Goal: Find specific page/section: Find specific page/section

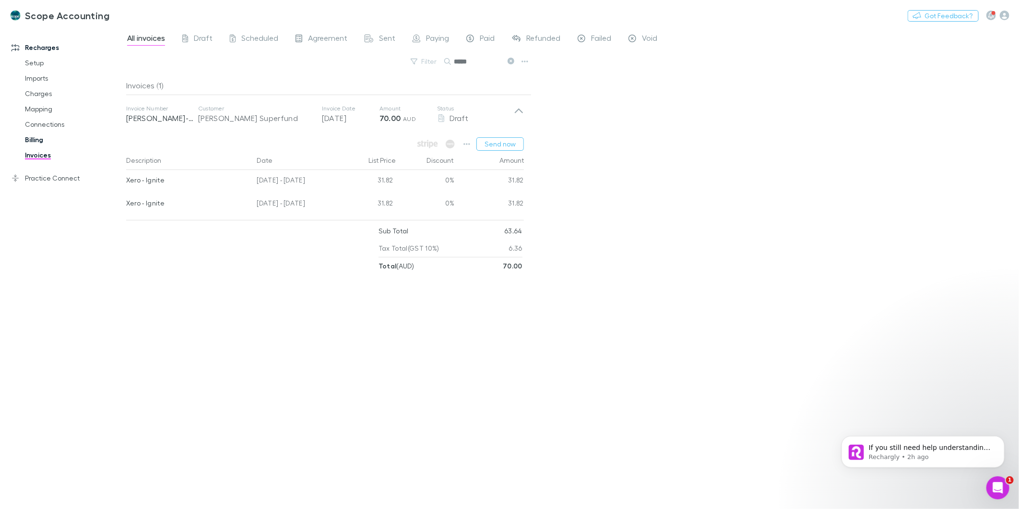
click at [34, 135] on link "Billing" at bounding box center [73, 139] width 117 height 15
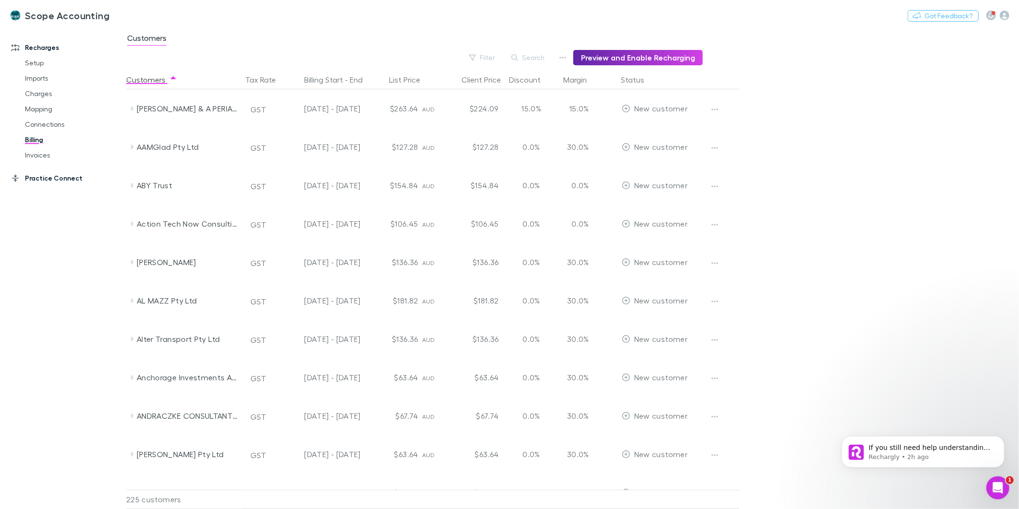
click at [35, 180] on link "Practice Connect" at bounding box center [67, 177] width 131 height 15
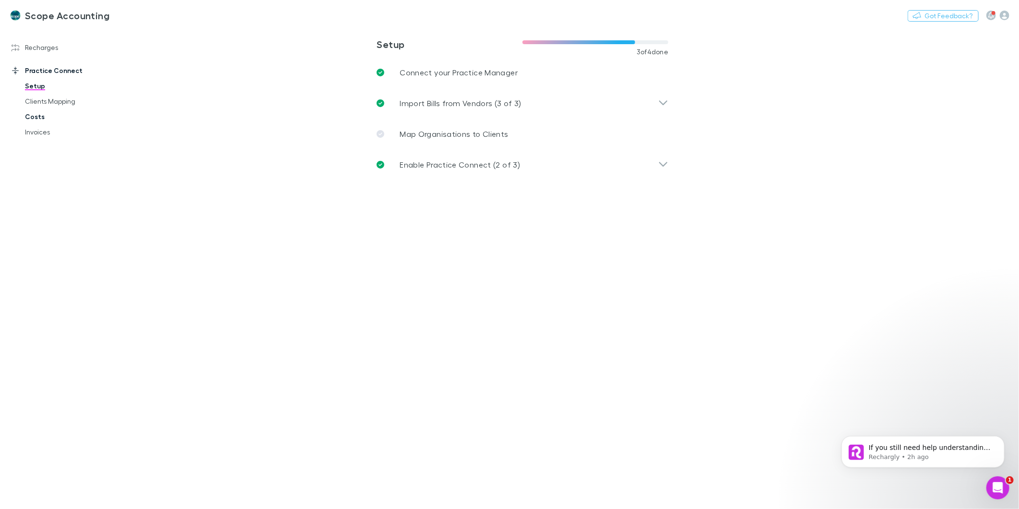
click at [31, 121] on link "Costs" at bounding box center [73, 116] width 117 height 15
